Goal: Task Accomplishment & Management: Manage account settings

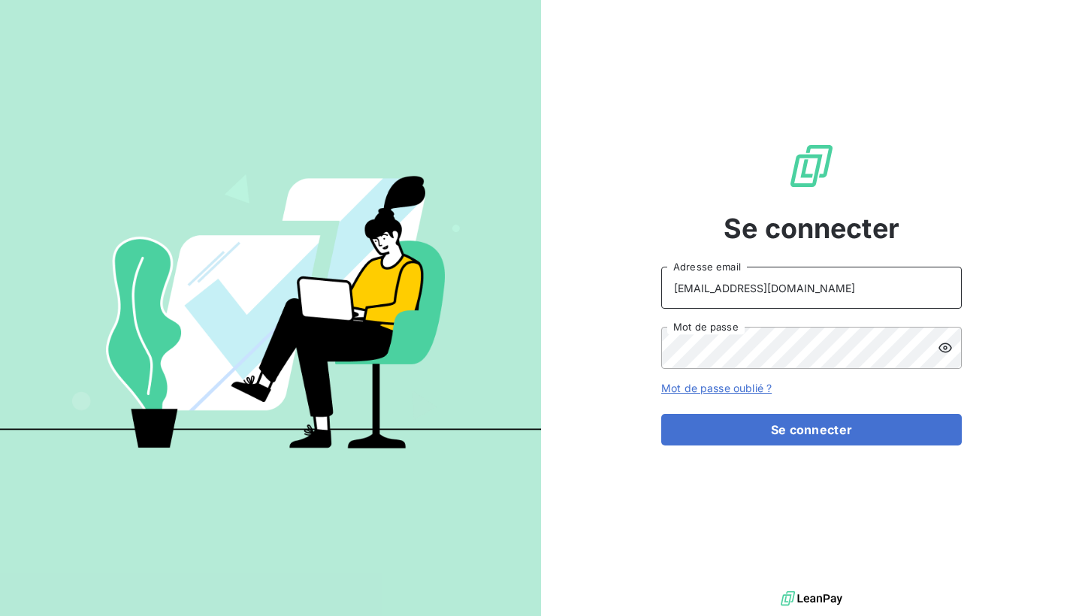
type input "[EMAIL_ADDRESS][DOMAIN_NAME]"
click at [944, 346] on icon at bounding box center [945, 347] width 15 height 15
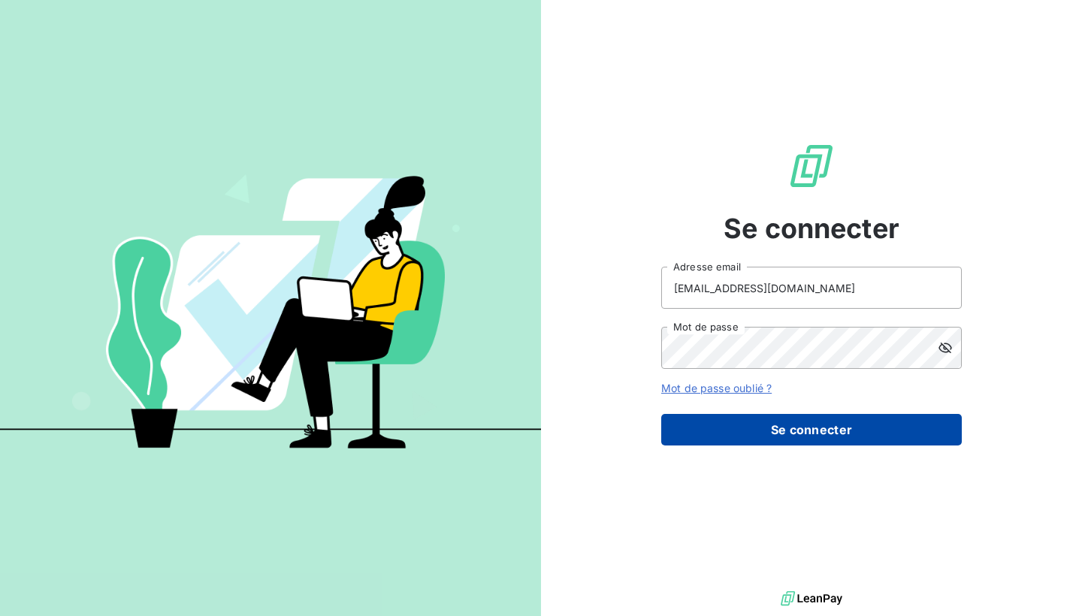
click at [745, 436] on button "Se connecter" at bounding box center [811, 430] width 301 height 32
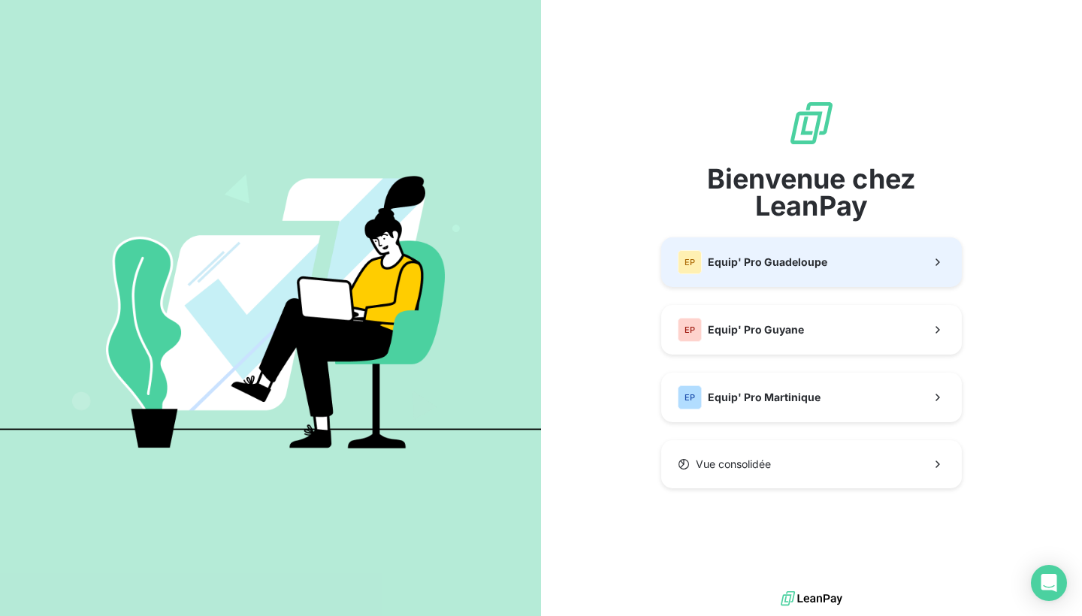
click at [763, 271] on div "EP Equip' Pro Guadeloupe" at bounding box center [753, 262] width 150 height 24
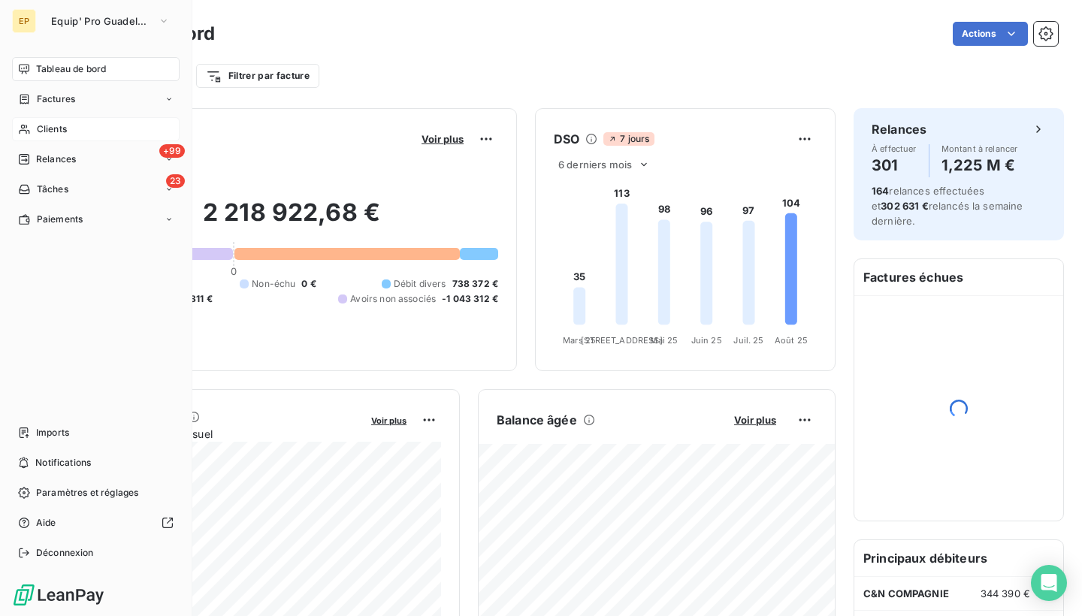
click at [35, 125] on div "Clients" at bounding box center [96, 129] width 168 height 24
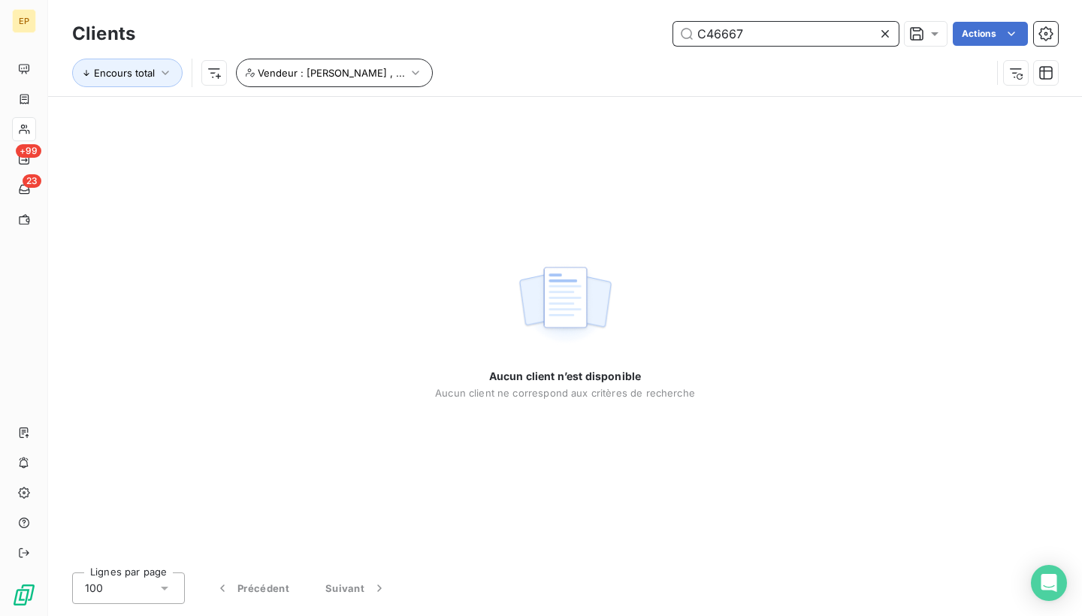
type input "C46667"
click at [372, 74] on span "Vendeur : Jean Pierre , ..." at bounding box center [331, 73] width 147 height 12
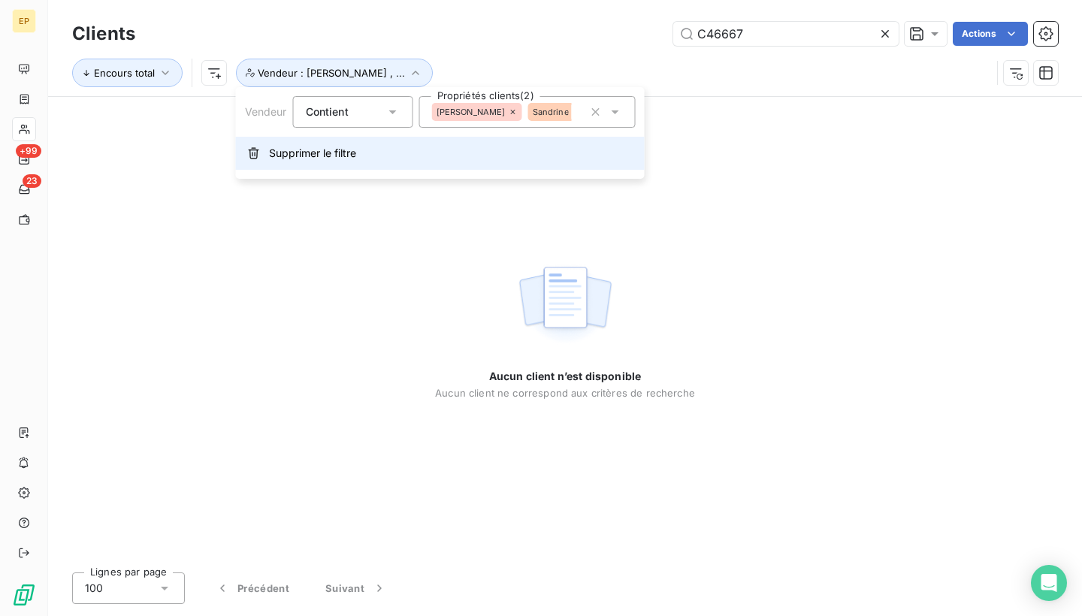
click at [317, 150] on span "Supprimer le filtre" at bounding box center [312, 153] width 87 height 15
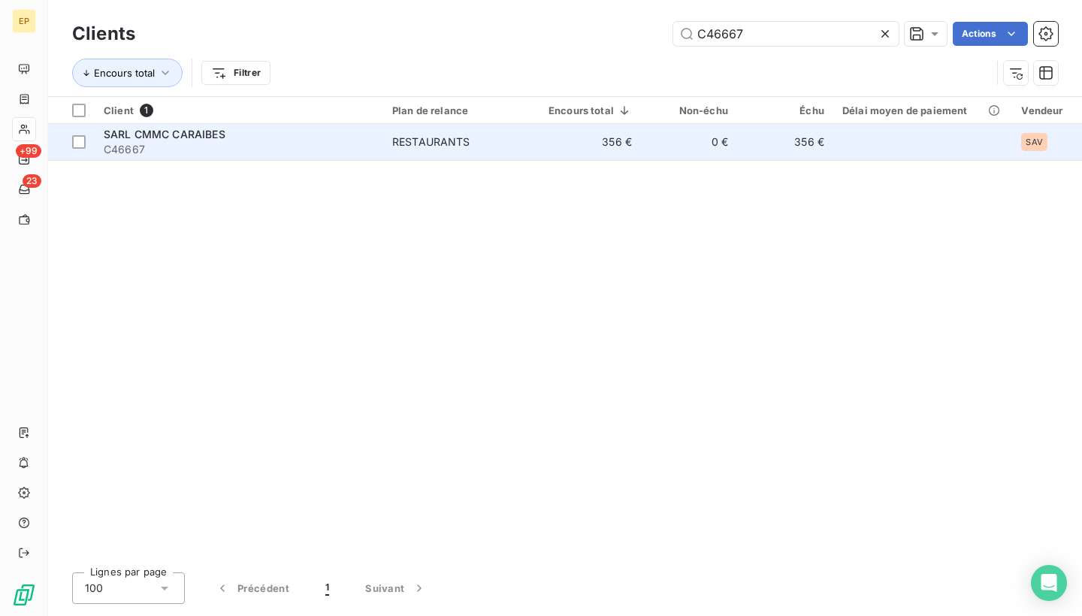
click at [256, 143] on span "C46667" at bounding box center [239, 149] width 270 height 15
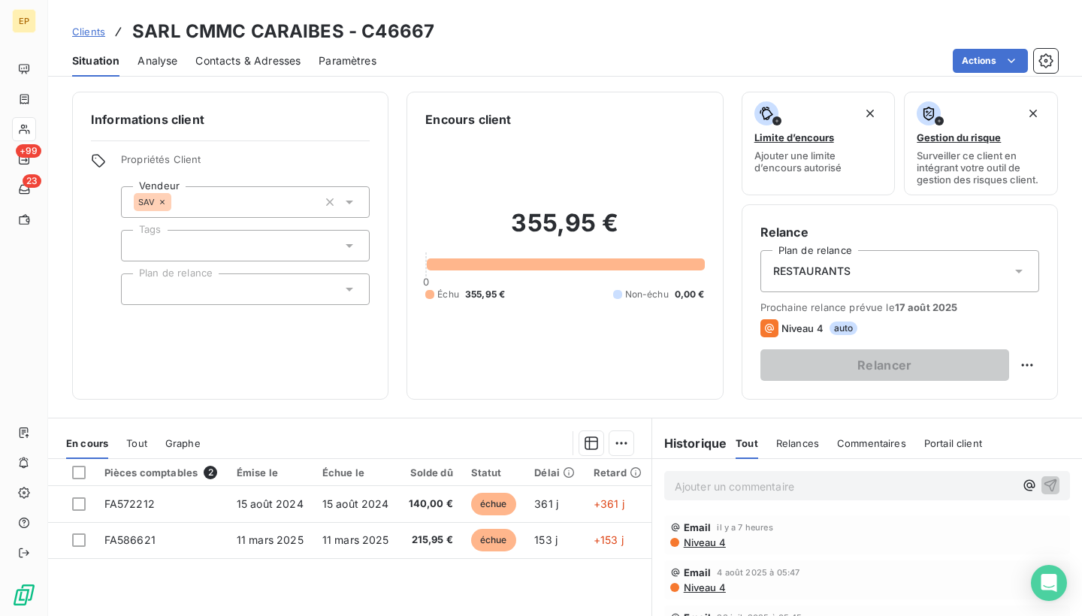
click at [879, 261] on div "RESTAURANTS" at bounding box center [899, 271] width 279 height 42
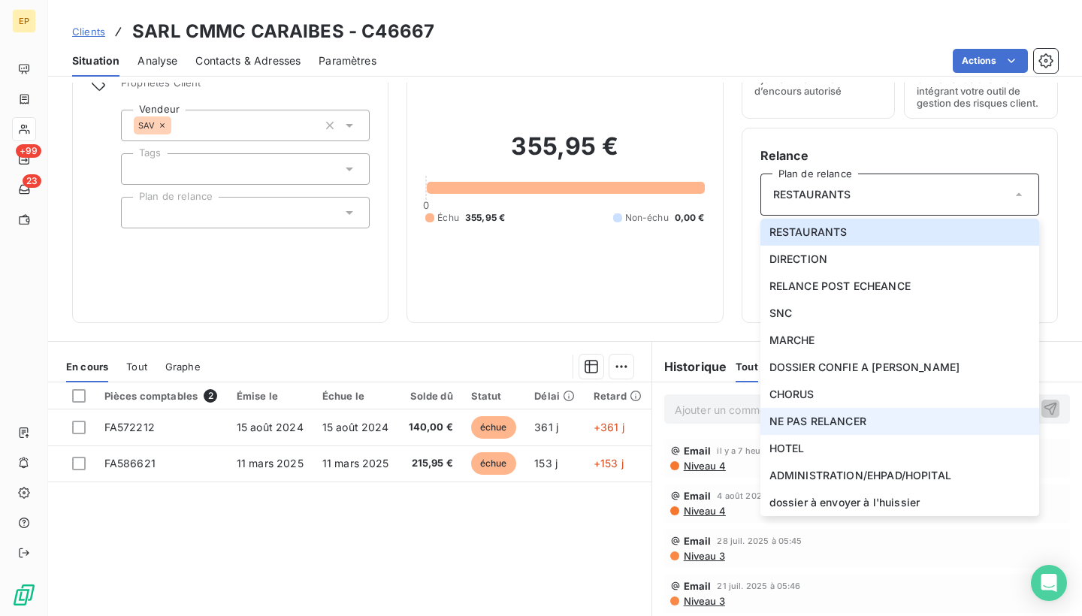
scroll to position [91, 0]
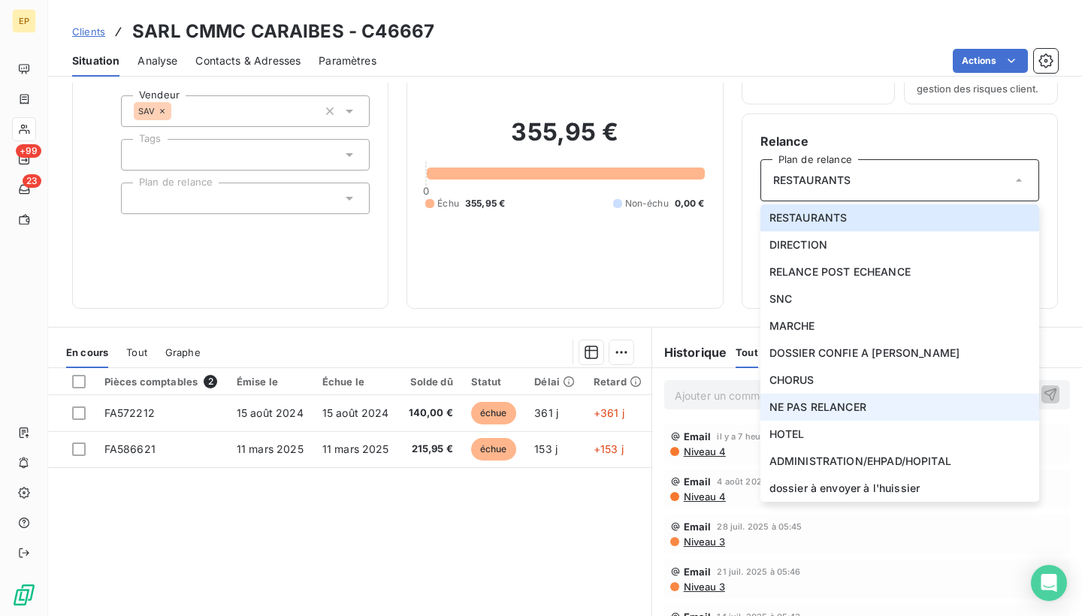
click at [802, 414] on span "NE PAS RELANCER" at bounding box center [817, 407] width 97 height 15
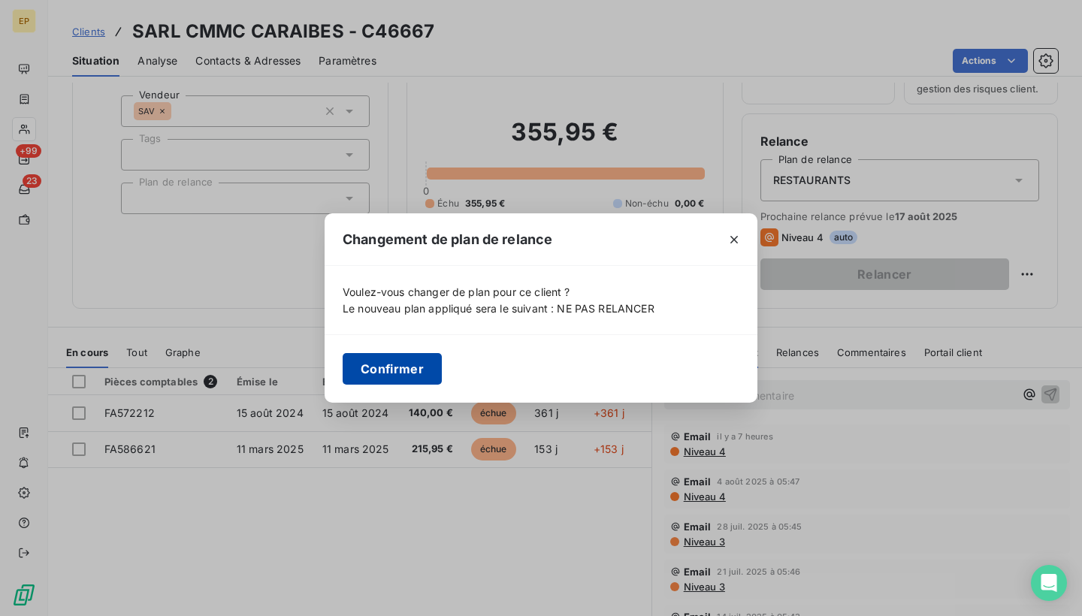
click at [356, 373] on button "Confirmer" at bounding box center [392, 369] width 99 height 32
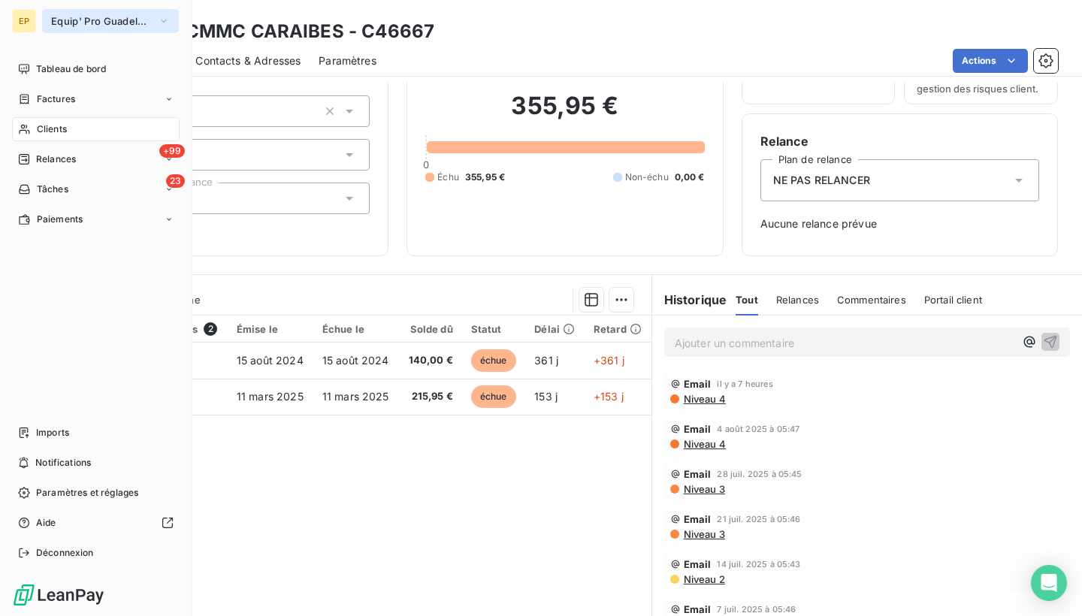
click at [59, 21] on span "Equip' Pro Guadeloupe" at bounding box center [101, 21] width 101 height 12
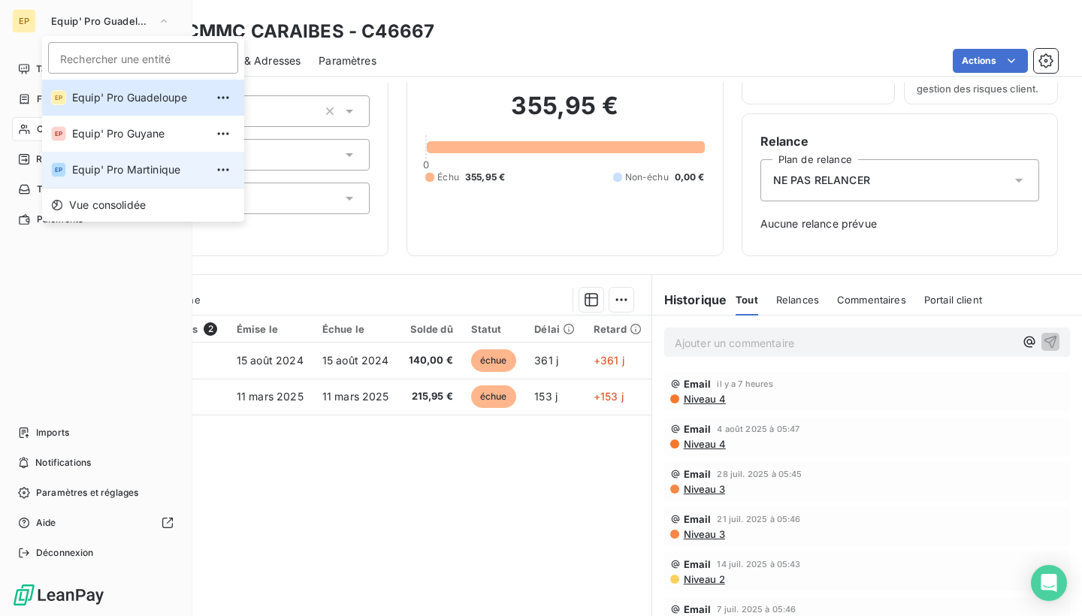
click at [80, 165] on span "Equip' Pro Martinique" at bounding box center [138, 169] width 133 height 15
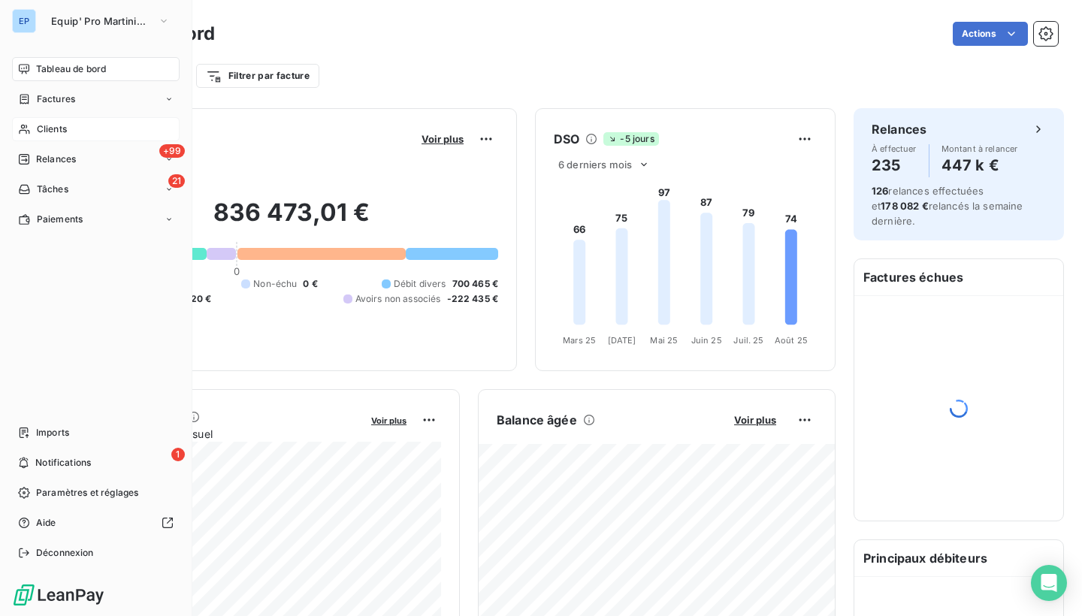
click at [23, 131] on icon at bounding box center [24, 130] width 11 height 10
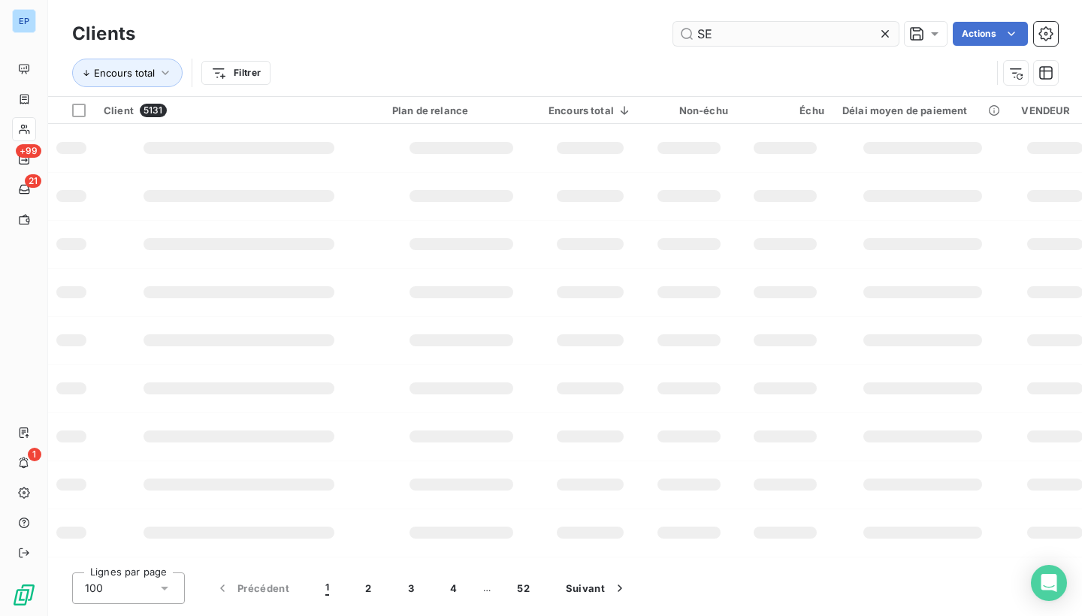
type input "SEC"
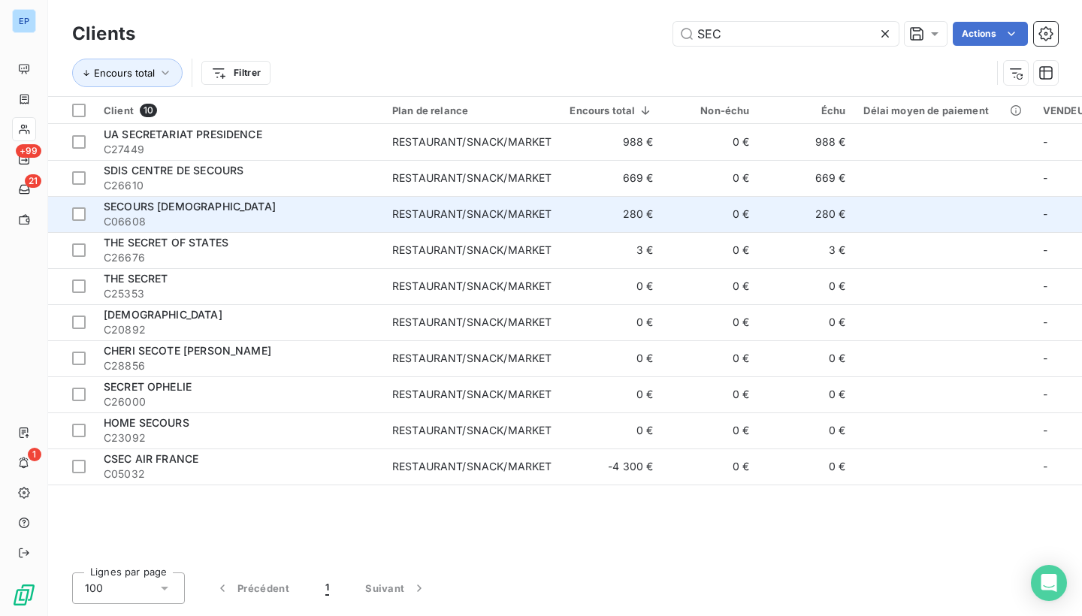
click at [183, 210] on span "SECOURS [DEMOGRAPHIC_DATA]" at bounding box center [190, 206] width 172 height 13
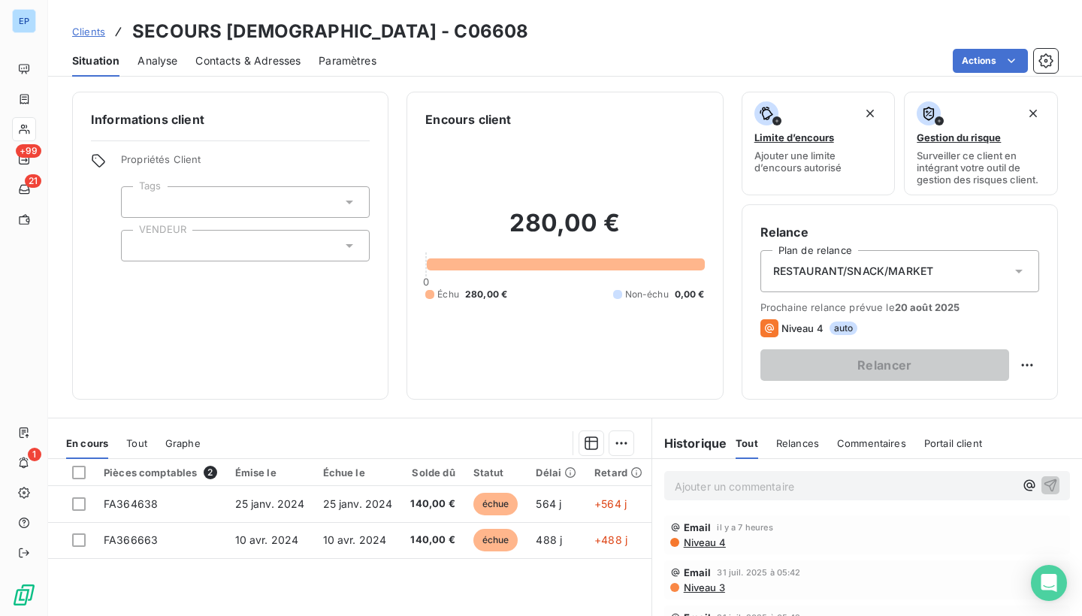
click at [879, 278] on span "RESTAURANT/SNACK/MARKET" at bounding box center [853, 271] width 160 height 15
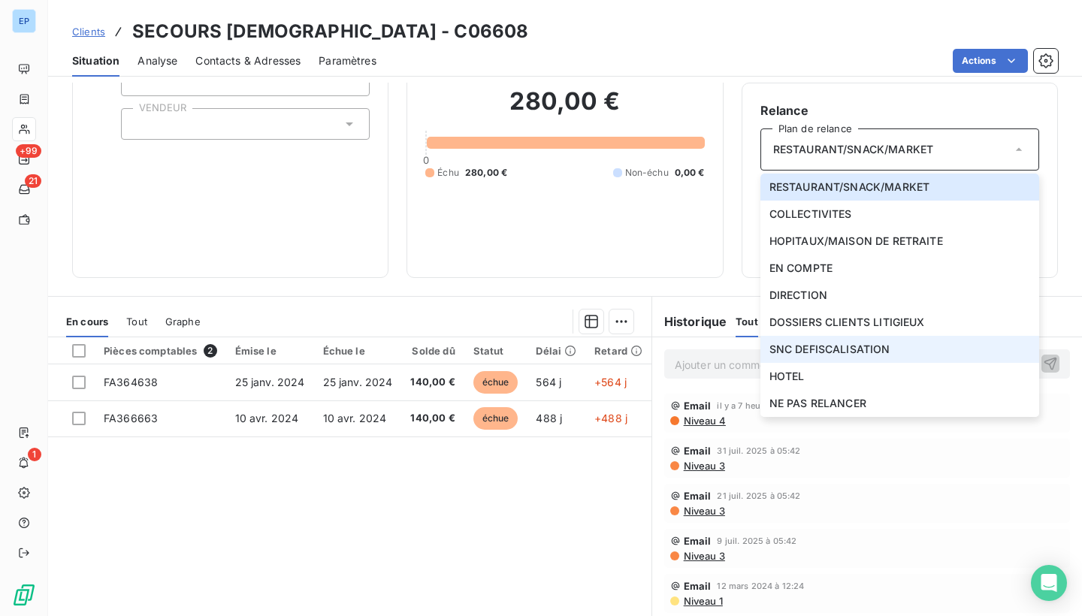
scroll to position [136, 0]
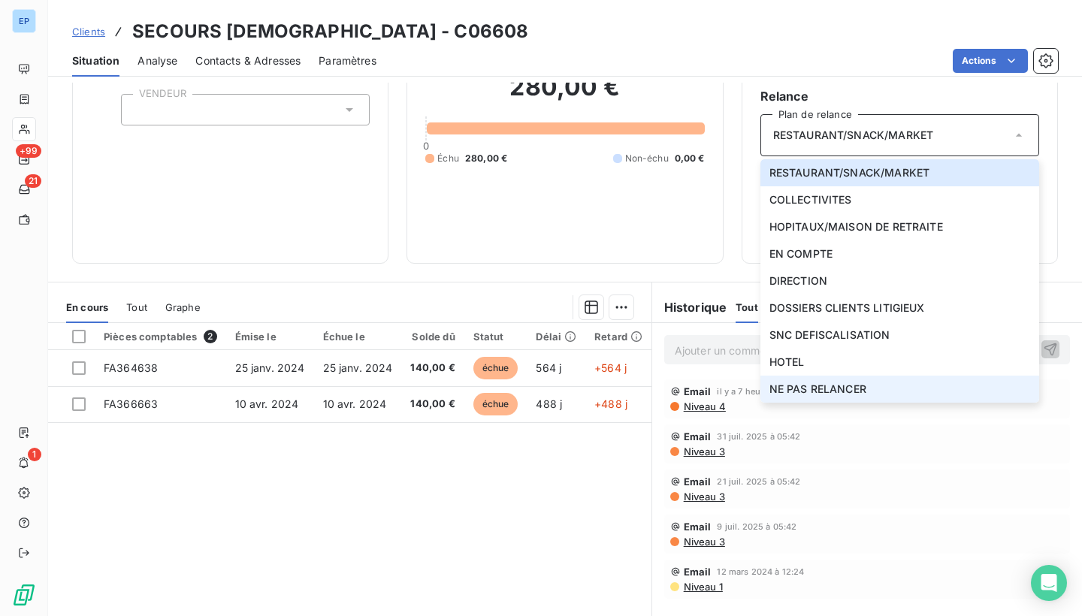
click at [853, 385] on span "NE PAS RELANCER" at bounding box center [817, 389] width 97 height 15
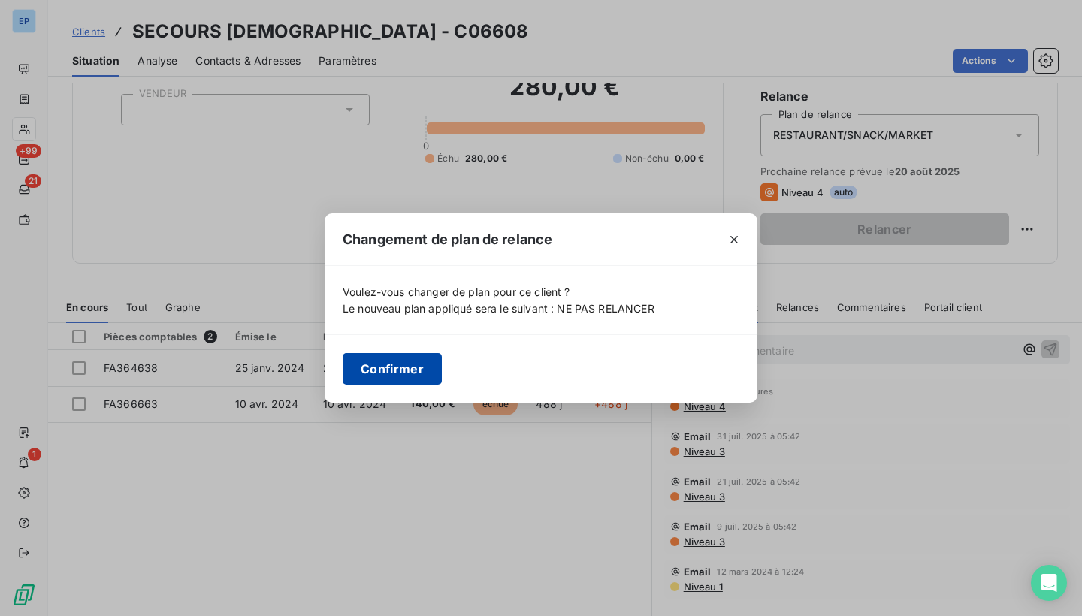
click at [378, 359] on button "Confirmer" at bounding box center [392, 369] width 99 height 32
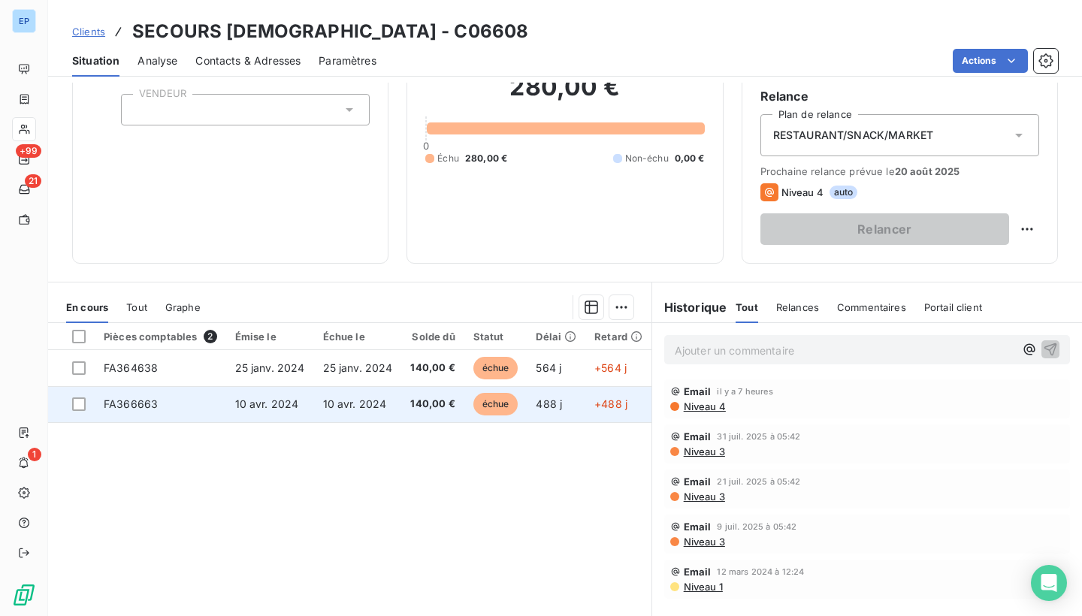
scroll to position [125, 0]
